Goal: Transaction & Acquisition: Purchase product/service

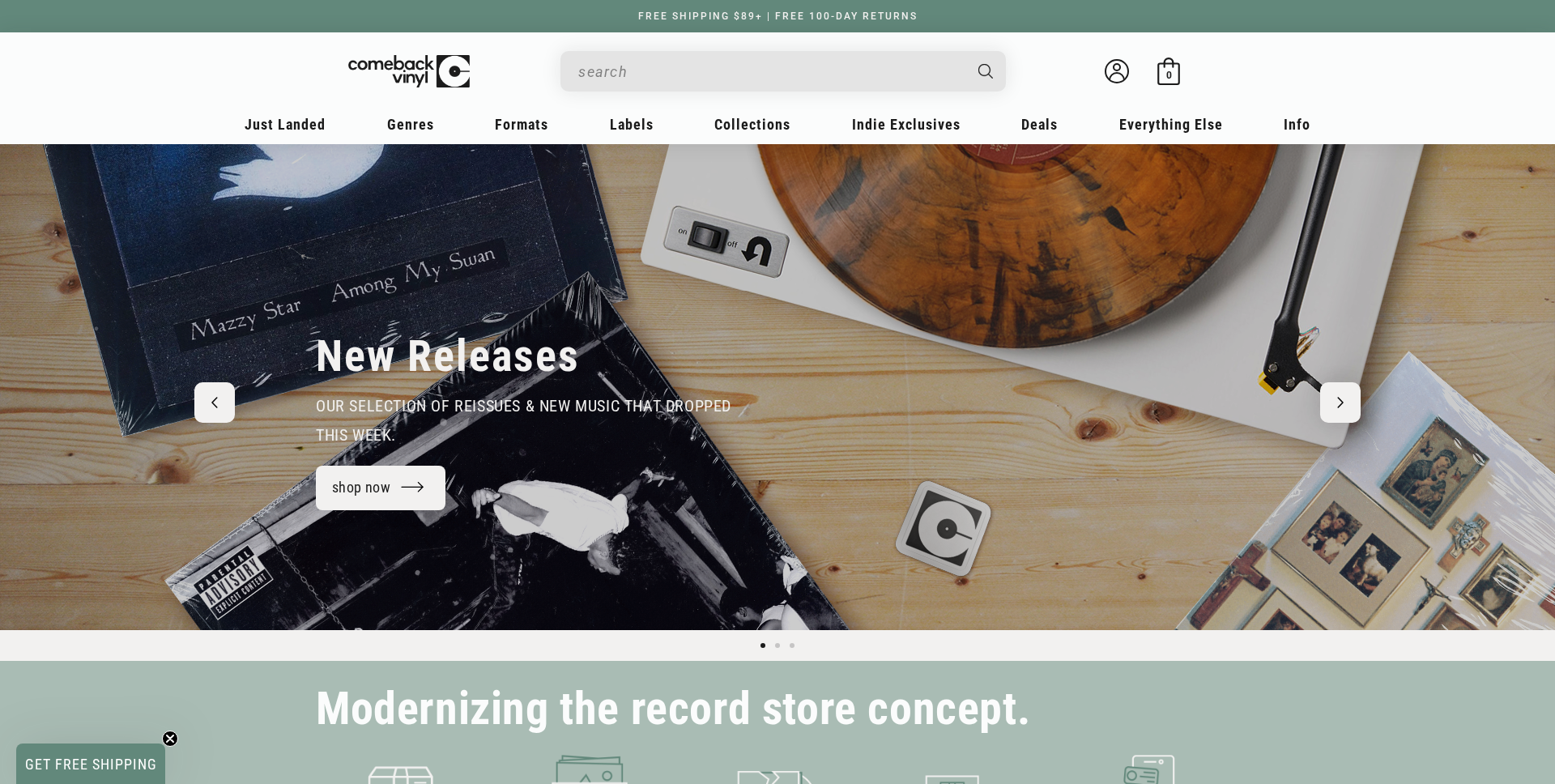
click at [709, 75] on input "When autocomplete results are available use up and down arrows to review and en…" at bounding box center [770, 71] width 384 height 33
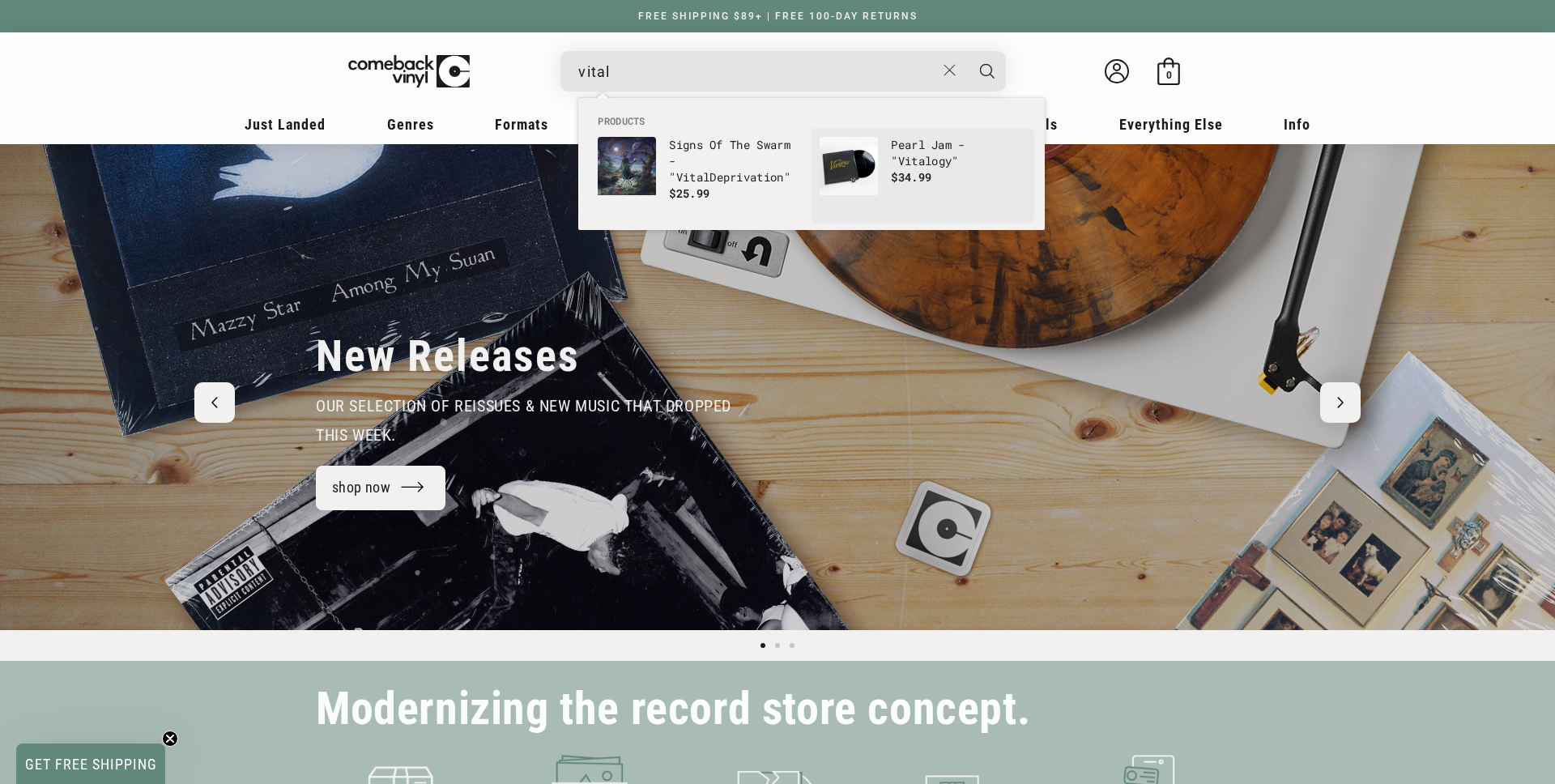
type input "vital"
click at [861, 166] on img "Products" at bounding box center [849, 166] width 58 height 58
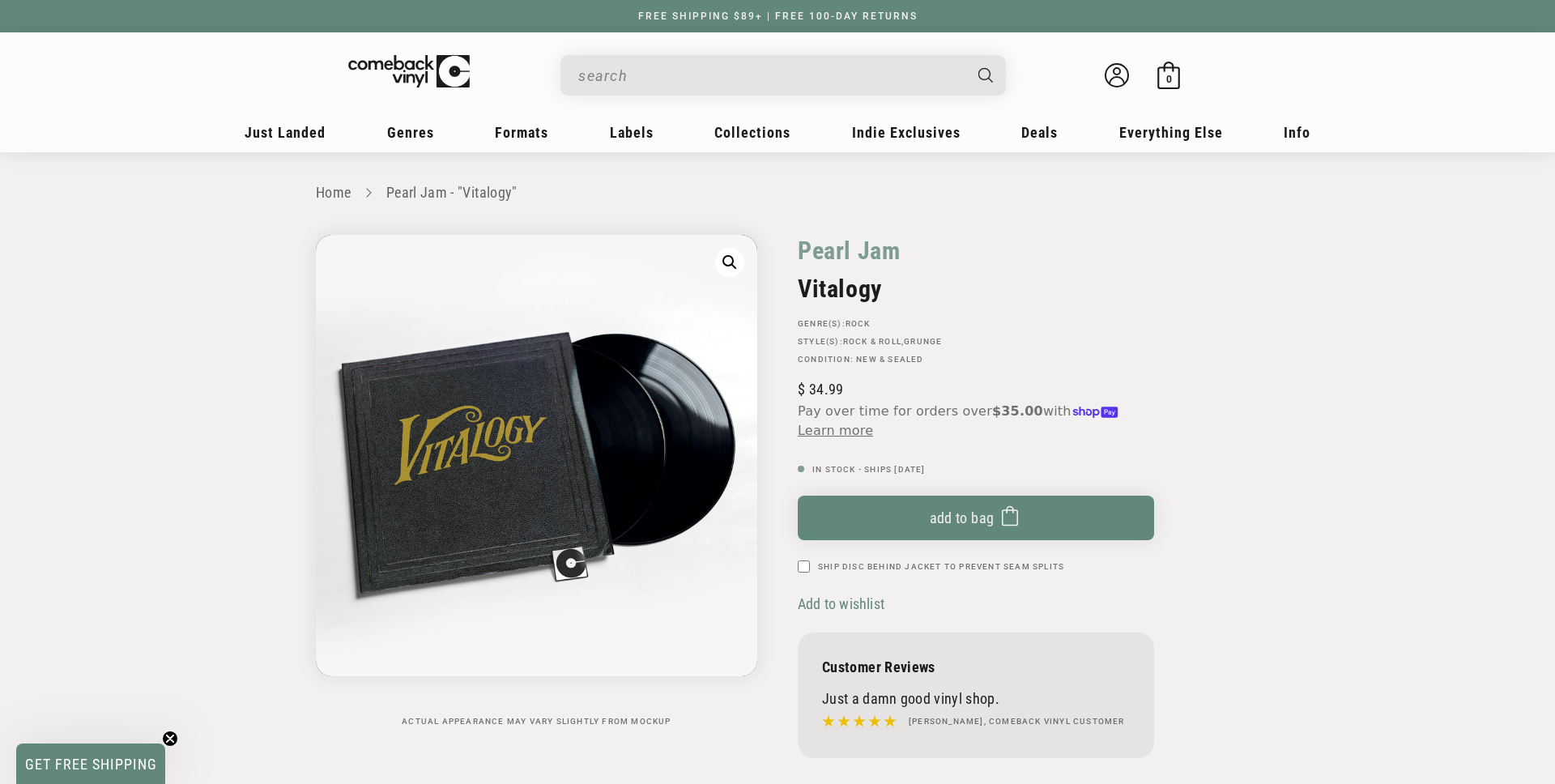
click at [841, 609] on span "Add to wishlist" at bounding box center [841, 603] width 87 height 17
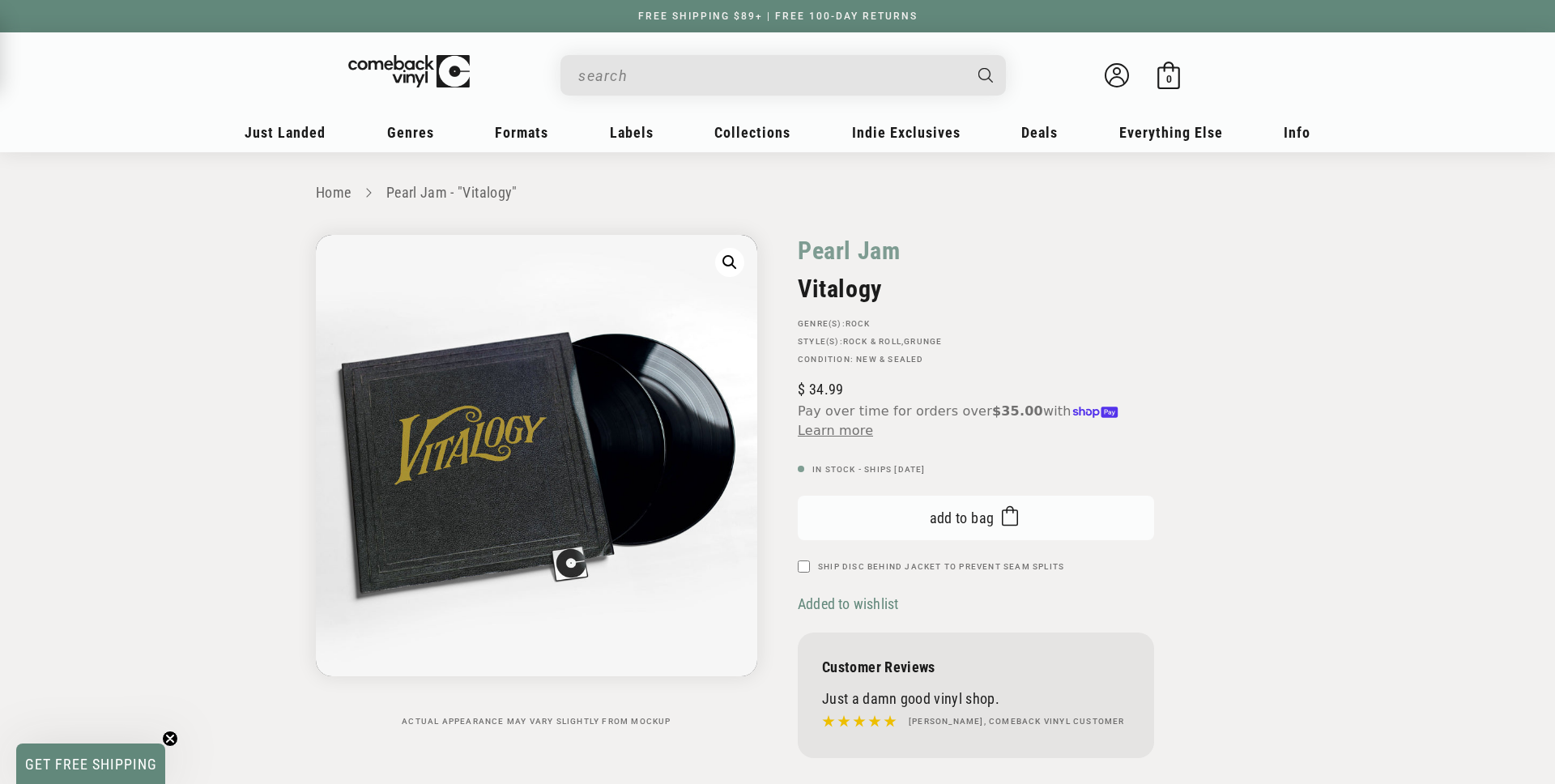
click at [960, 529] on button "Add to bag Added to bag" at bounding box center [976, 518] width 357 height 45
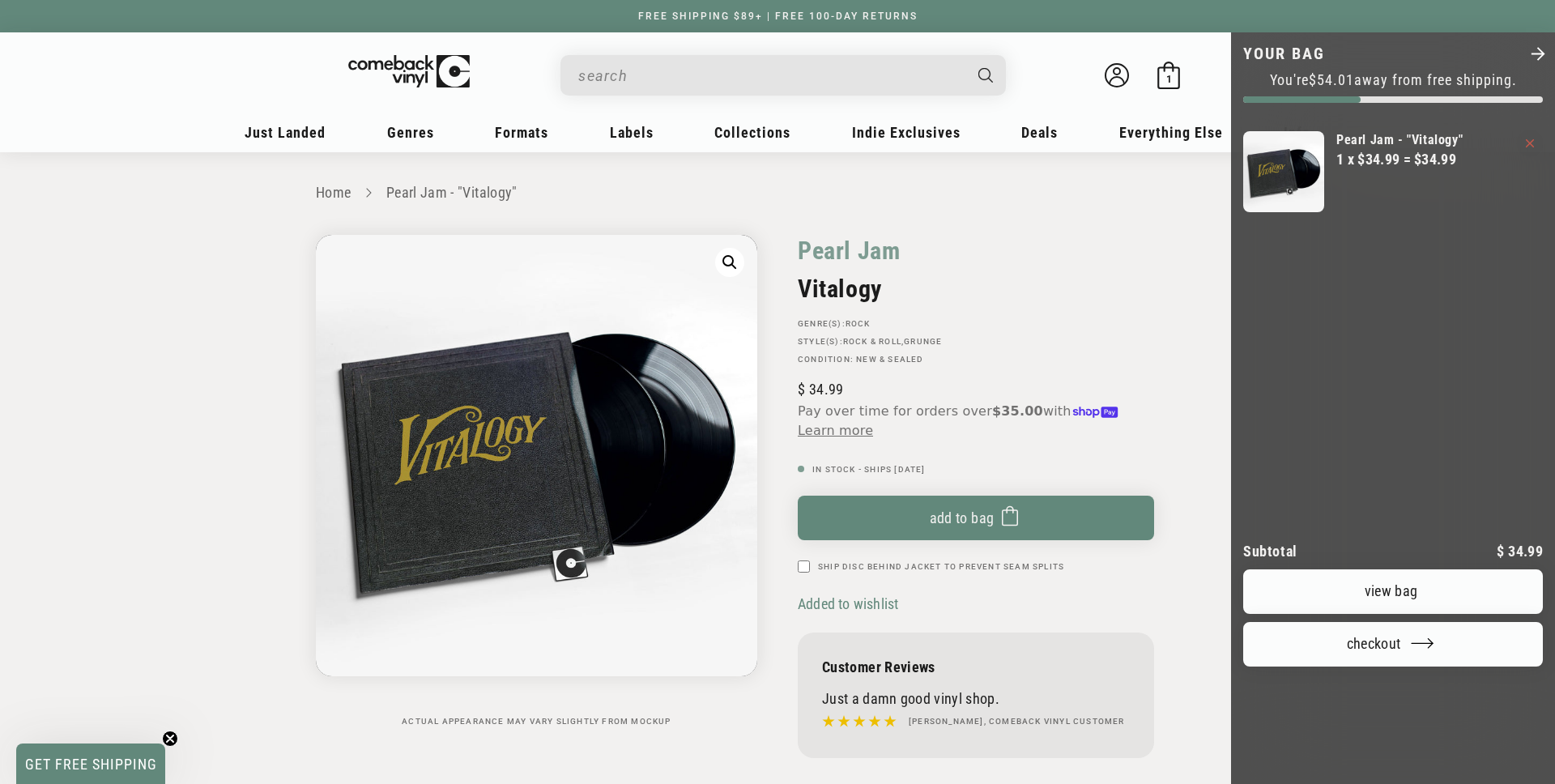
click at [164, 335] on div at bounding box center [777, 392] width 1555 height 784
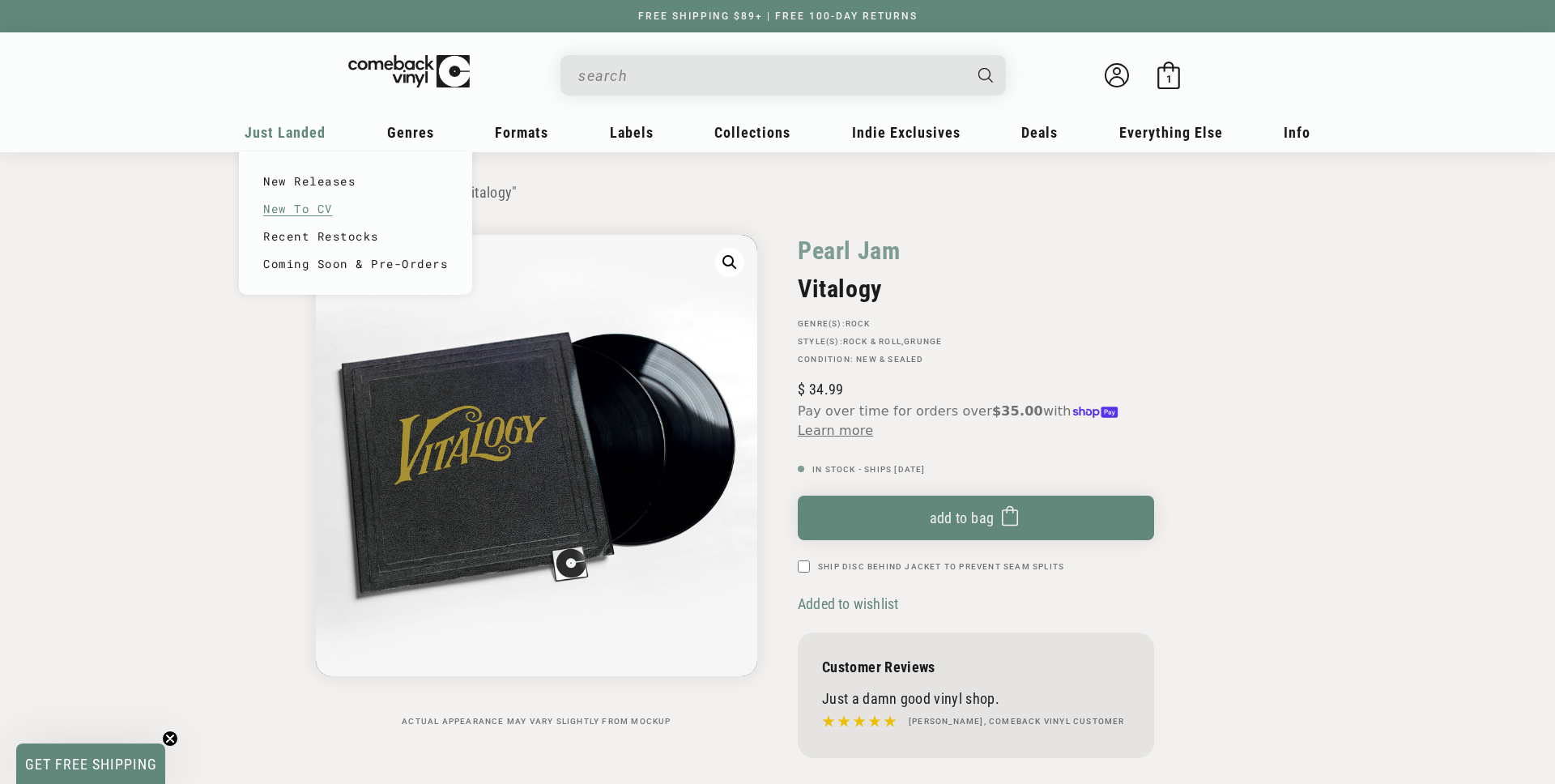
click at [303, 208] on link "New To CV" at bounding box center [356, 209] width 185 height 27
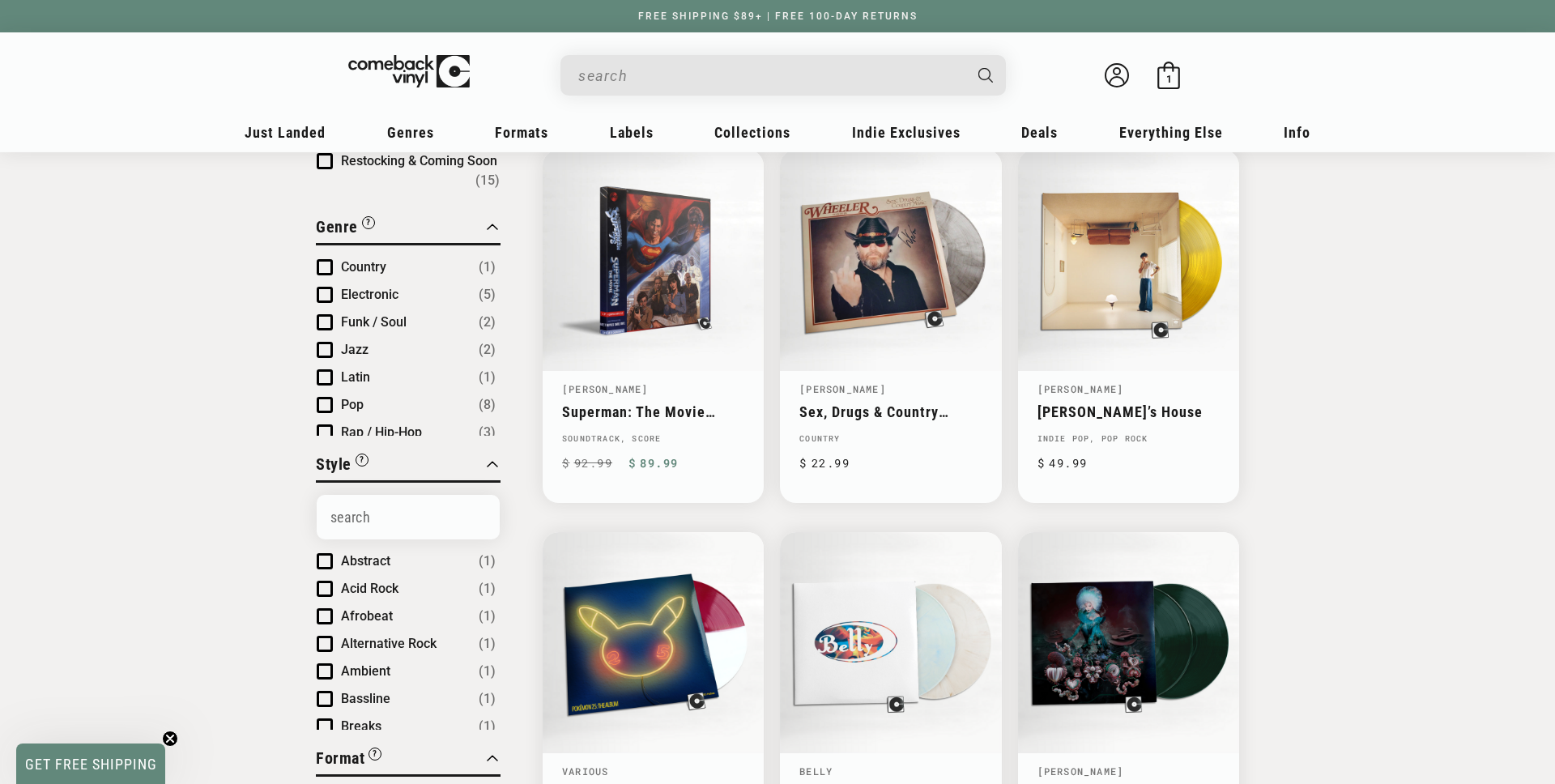
scroll to position [65, 0]
